Goal: Obtain resource: Obtain resource

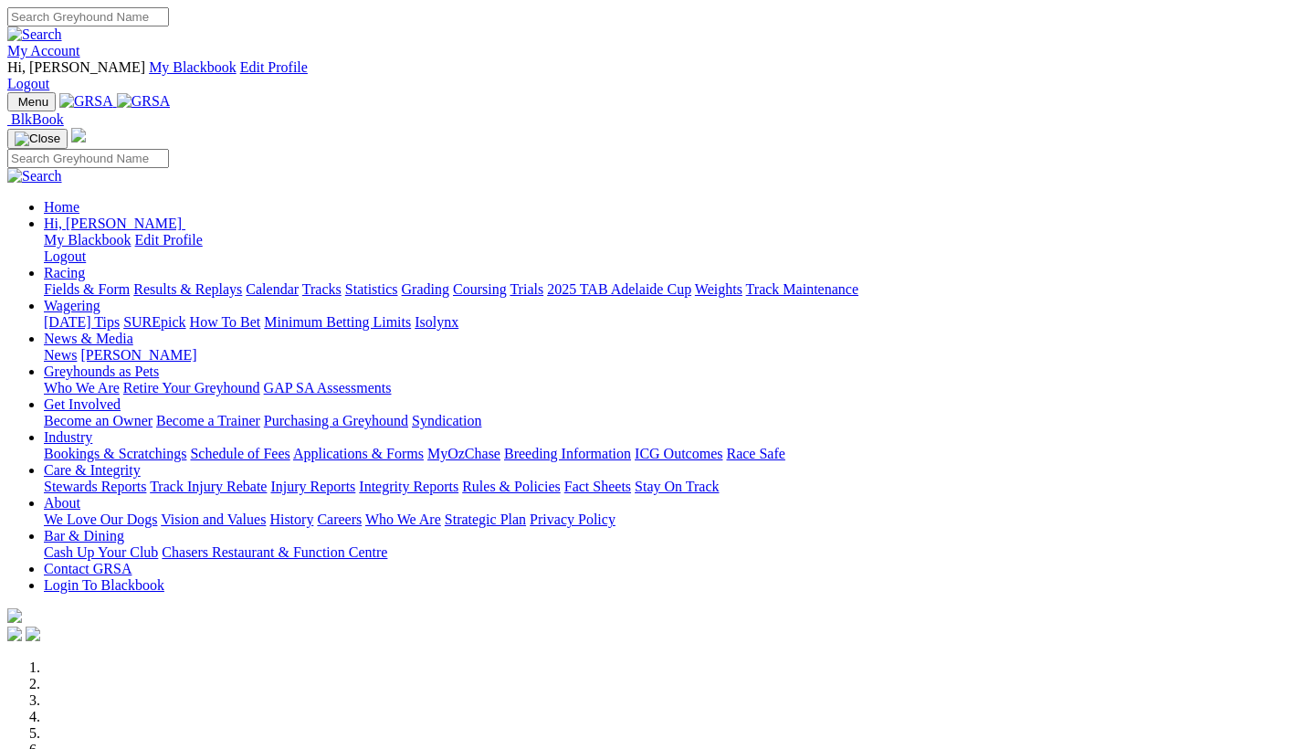
click at [92, 429] on link "Industry" at bounding box center [68, 437] width 48 height 16
click at [186, 446] on link "Bookings & Scratchings" at bounding box center [115, 454] width 142 height 16
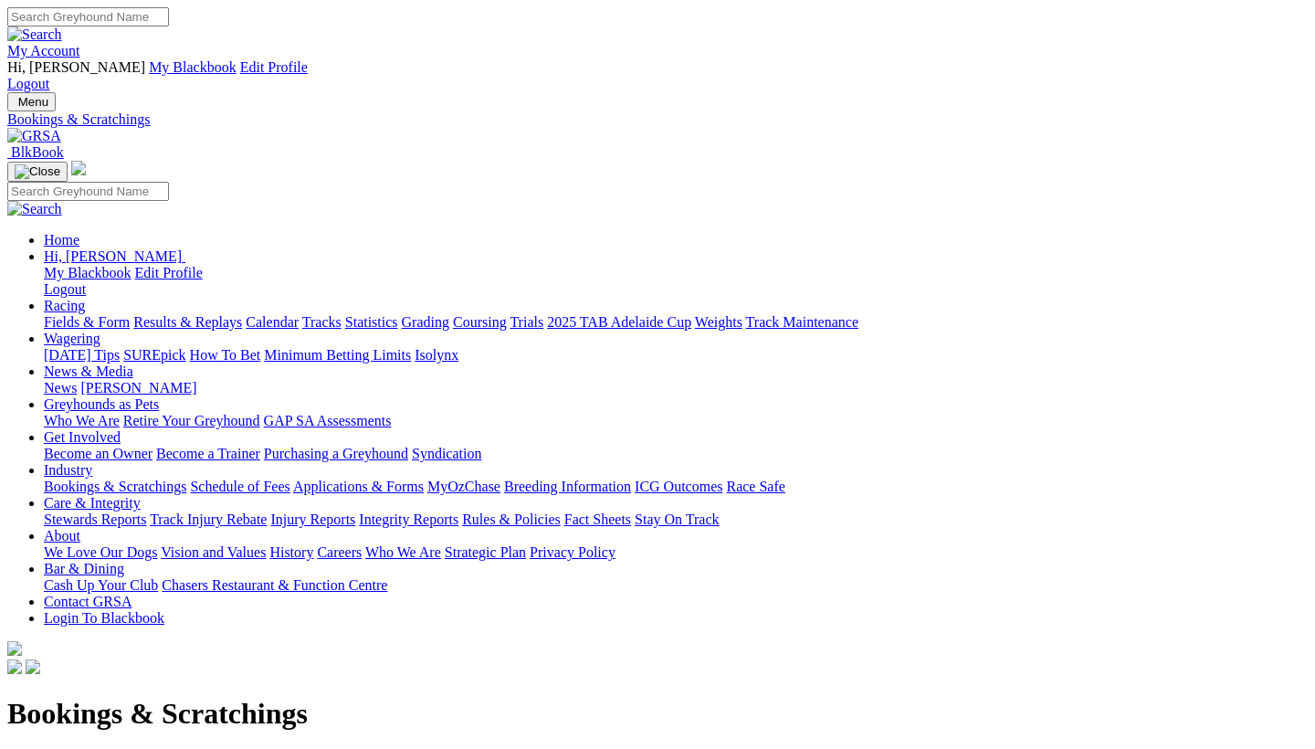
click at [424, 479] on link "Applications & Forms" at bounding box center [358, 487] width 131 height 16
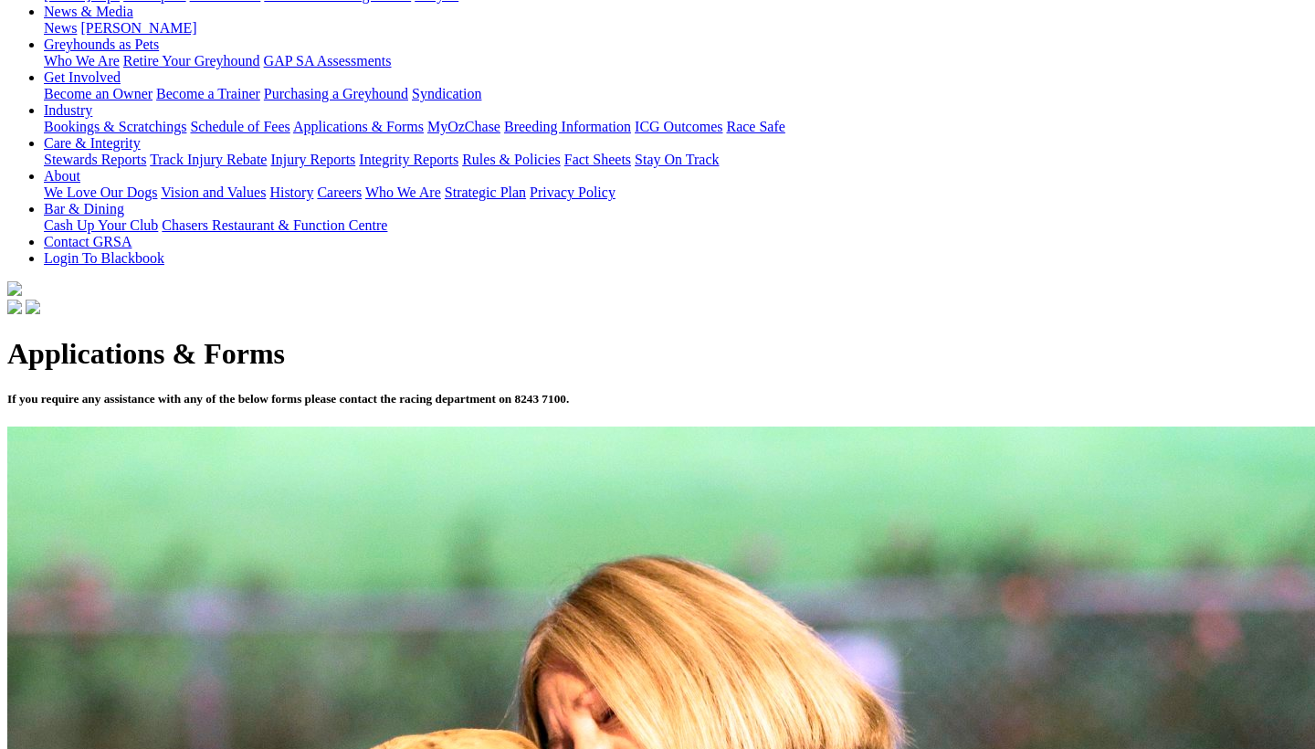
scroll to position [363, 0]
